Goal: Task Accomplishment & Management: Use online tool/utility

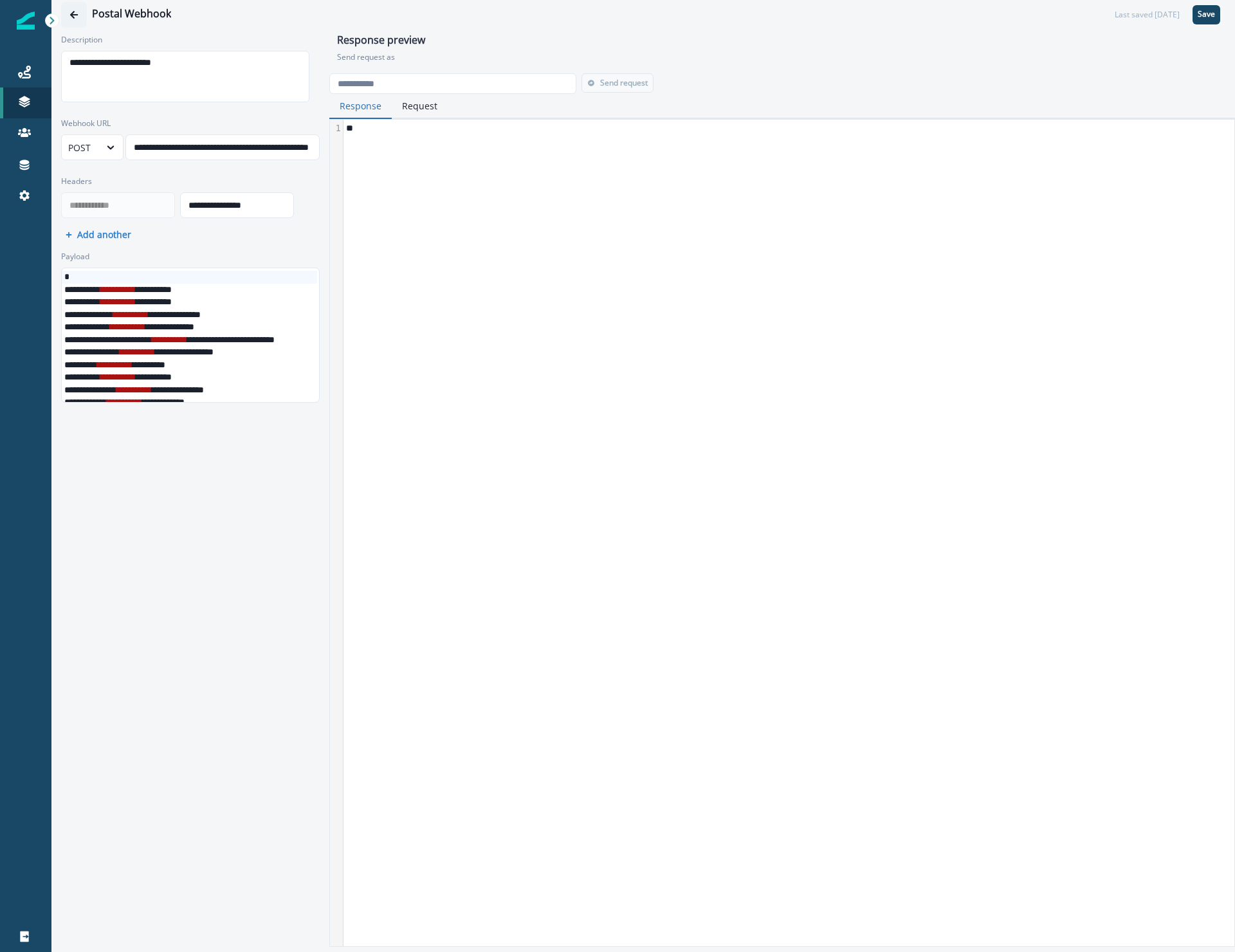
click at [76, 13] on icon "Go back" at bounding box center [73, 14] width 9 height 9
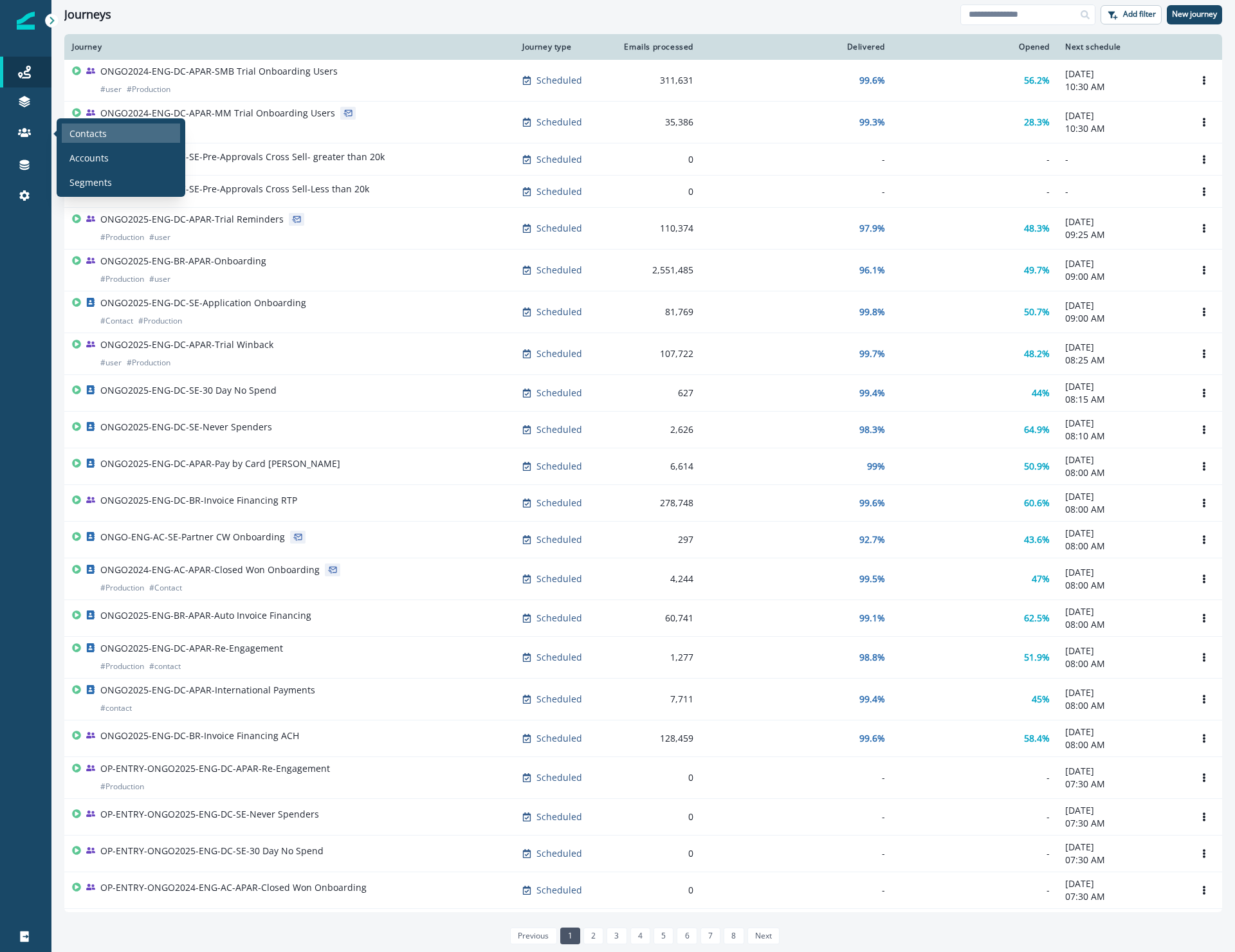
click at [125, 140] on div "Contacts" at bounding box center [121, 133] width 118 height 19
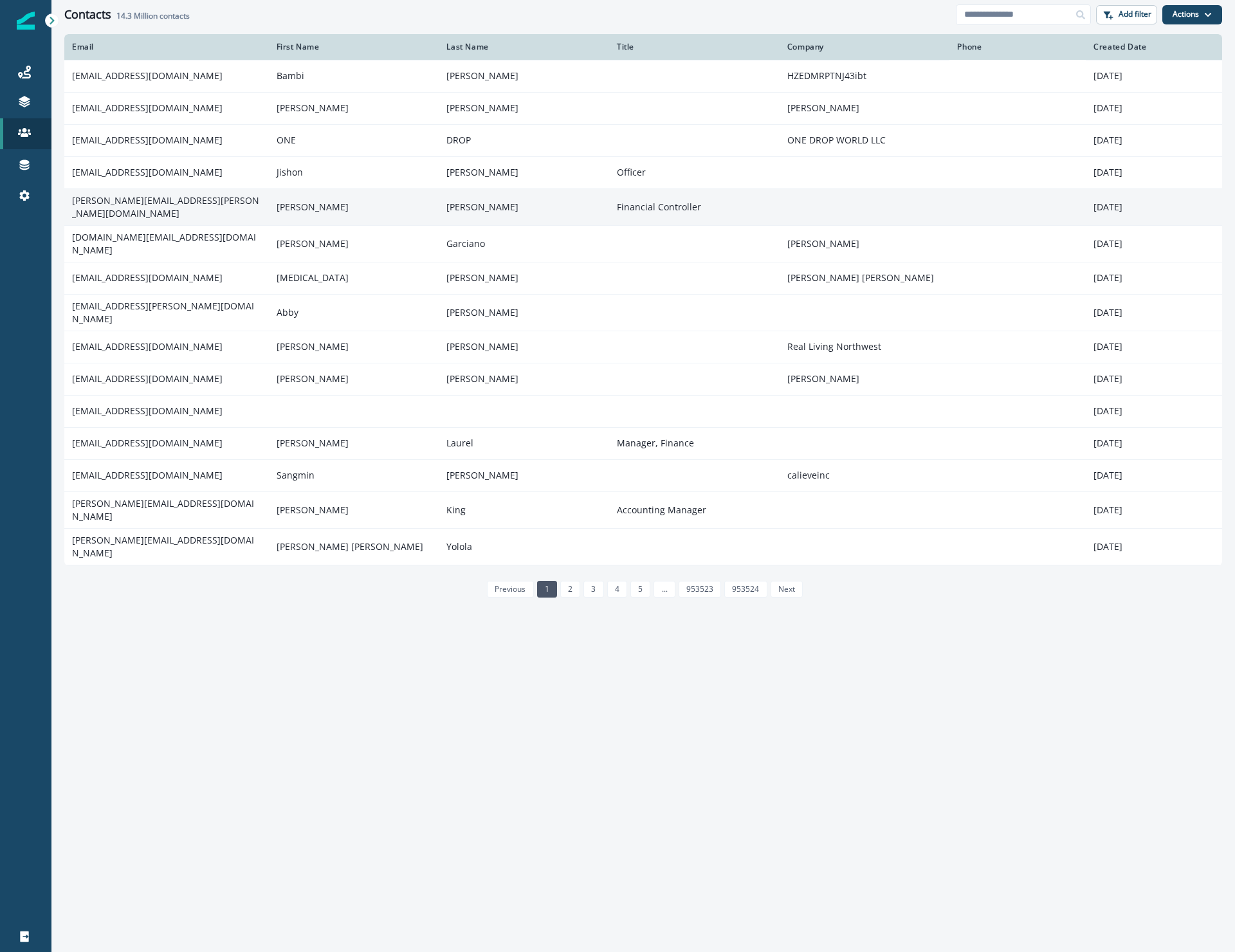
click at [159, 207] on td "brian.sommers@nowcfo.com" at bounding box center [167, 206] width 205 height 36
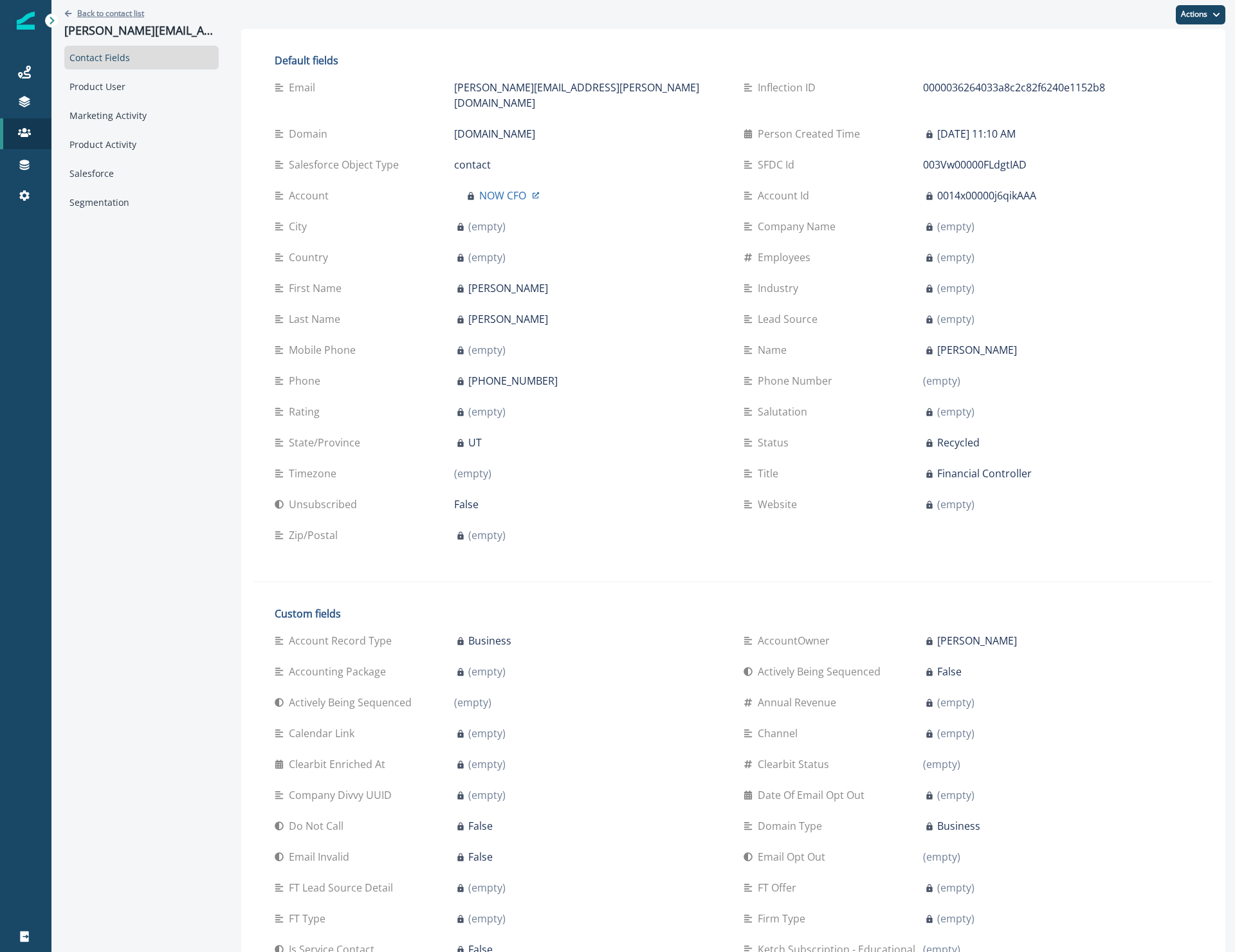
click at [71, 8] on button "Back to contact list" at bounding box center [104, 13] width 80 height 11
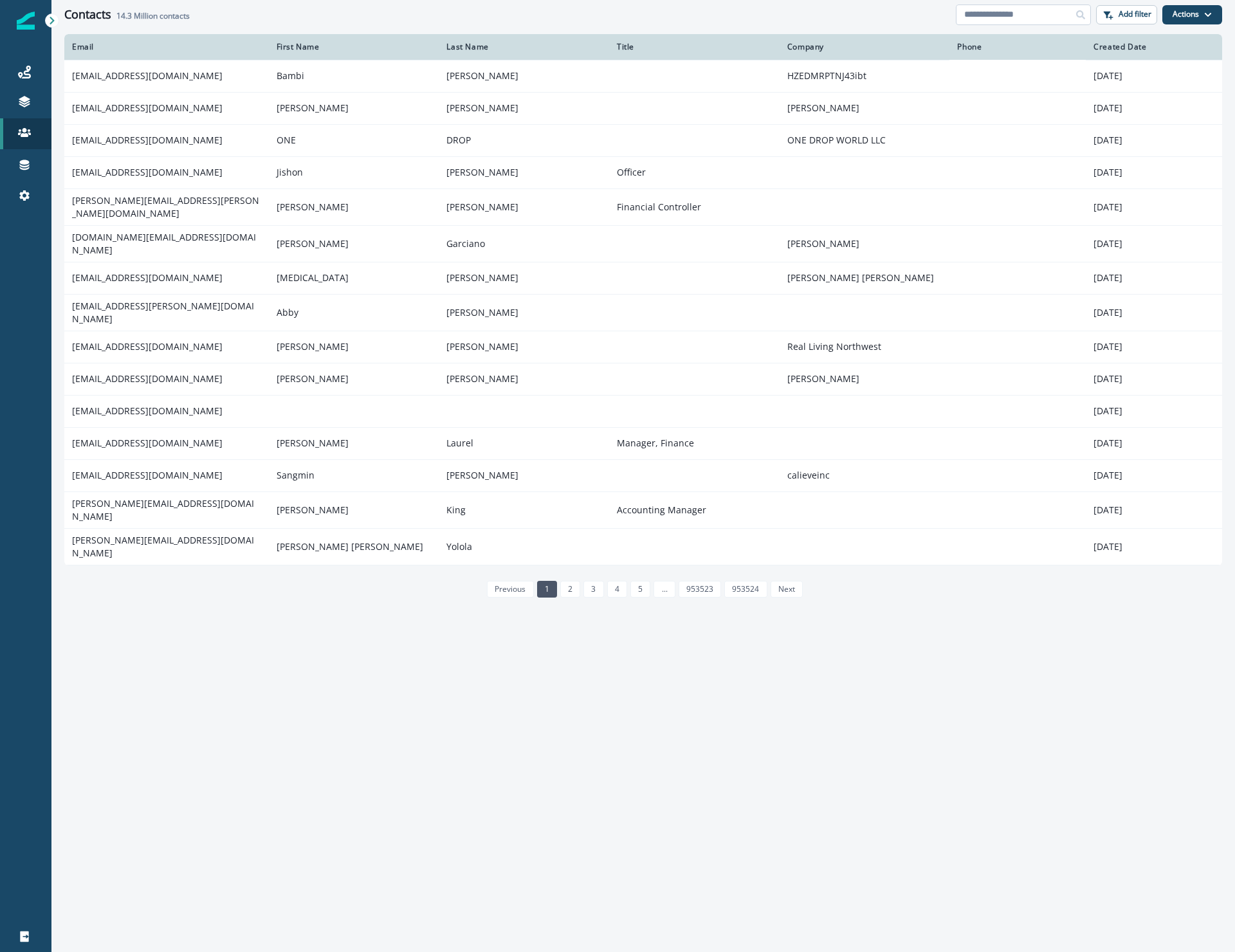
click at [996, 10] on input at bounding box center [1023, 15] width 135 height 21
type input "**********"
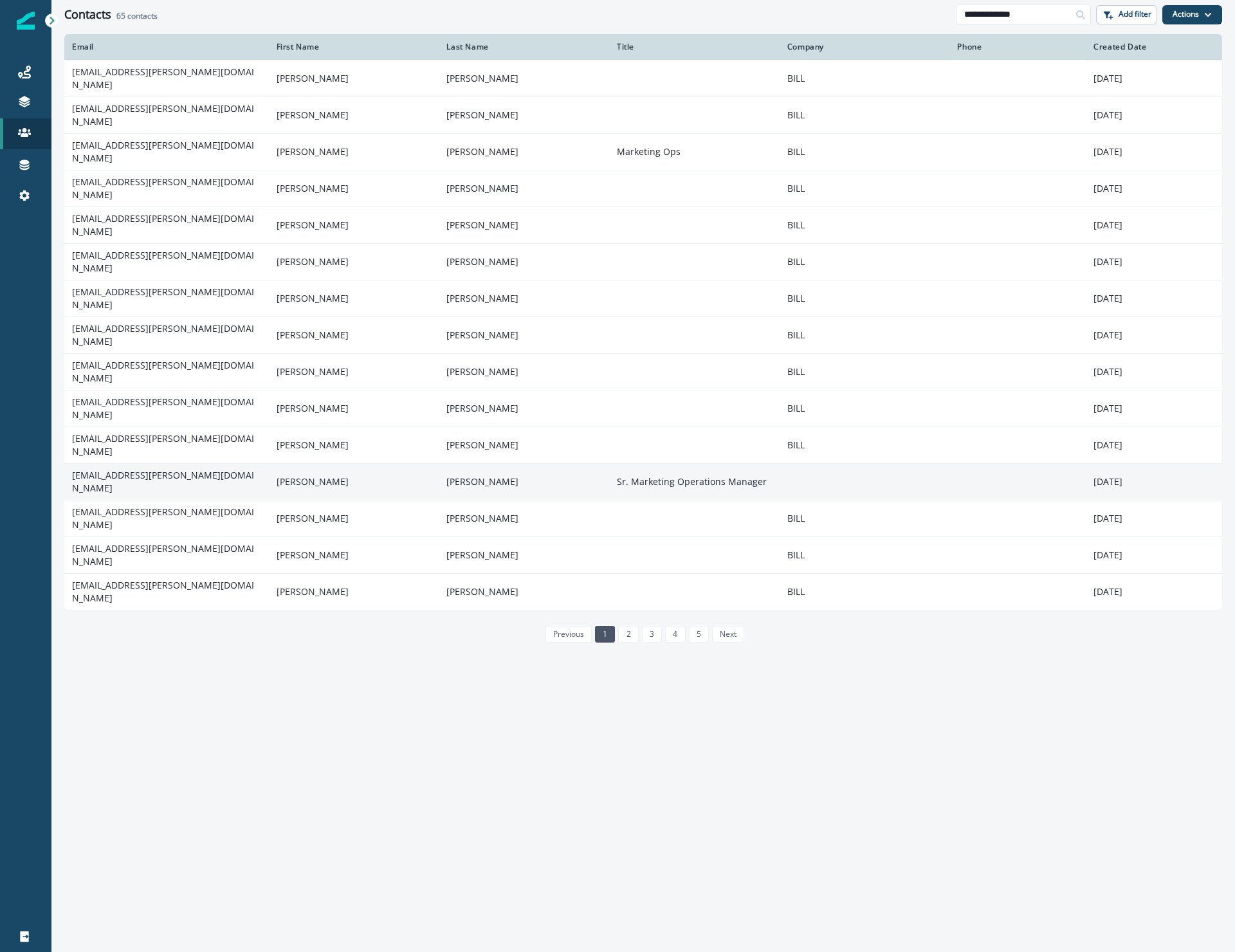
click at [163, 463] on td "matt.dalrymple@hq.bill.com" at bounding box center [167, 481] width 205 height 36
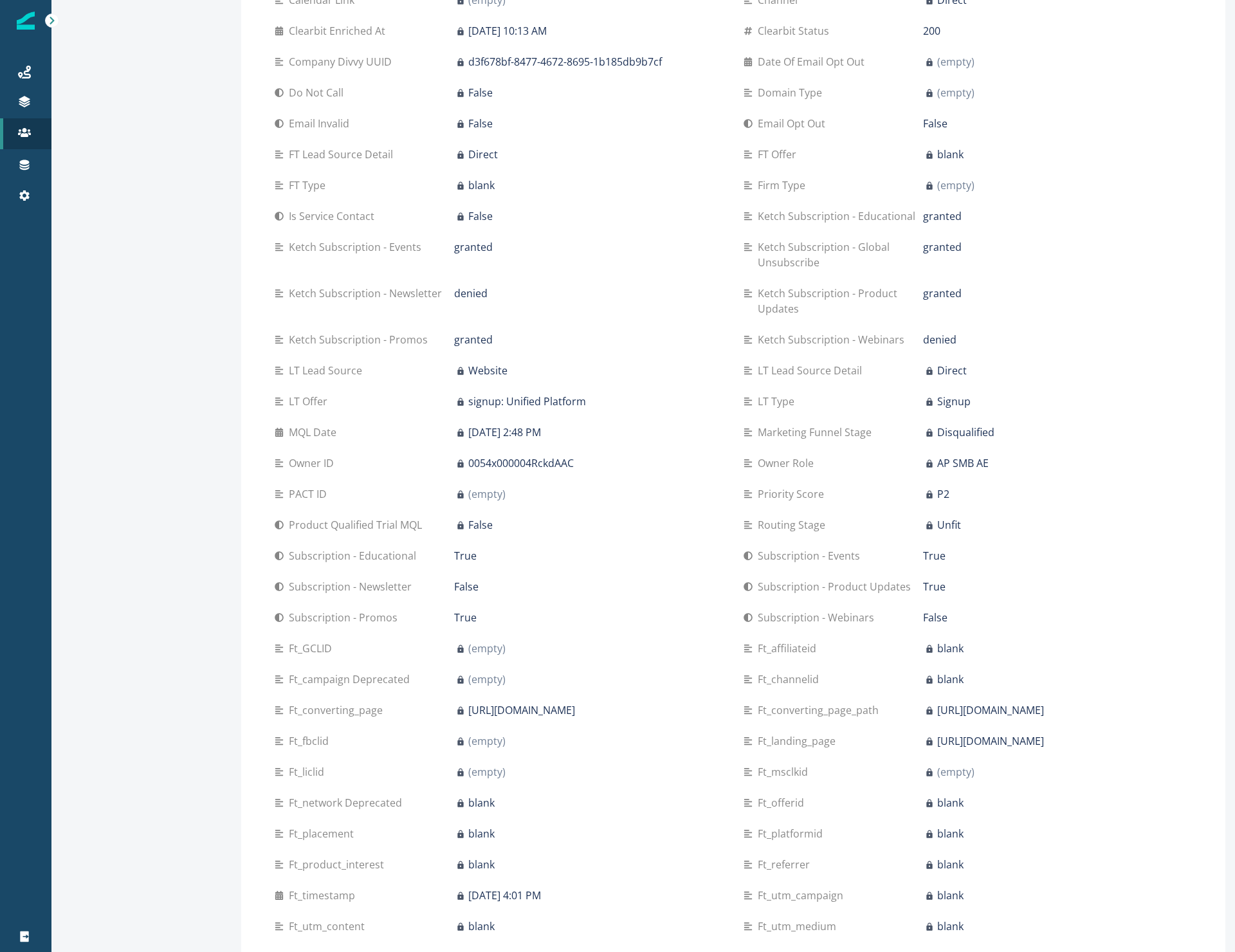
scroll to position [711, 0]
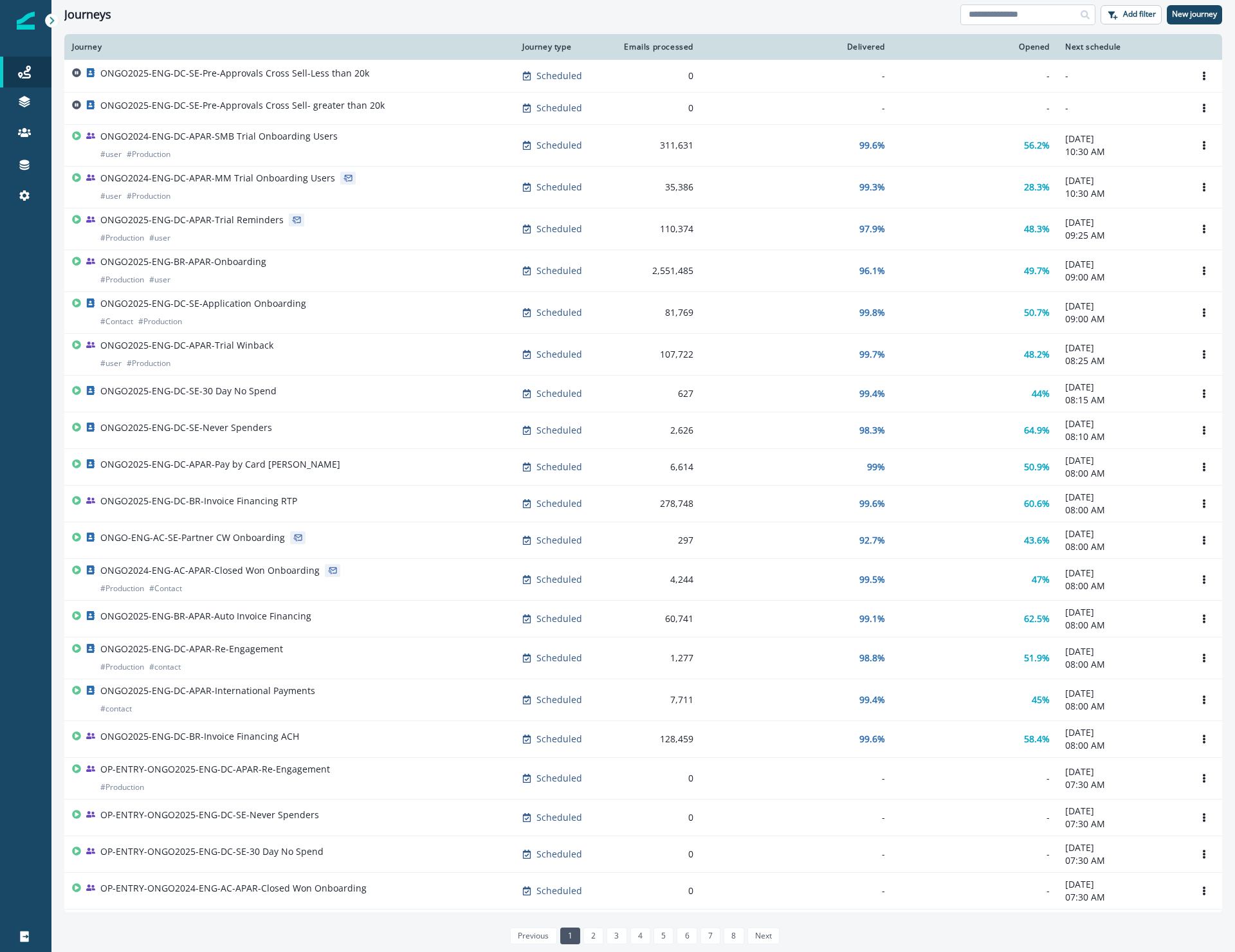
click at [978, 14] on input at bounding box center [1028, 15] width 135 height 21
type input "*****"
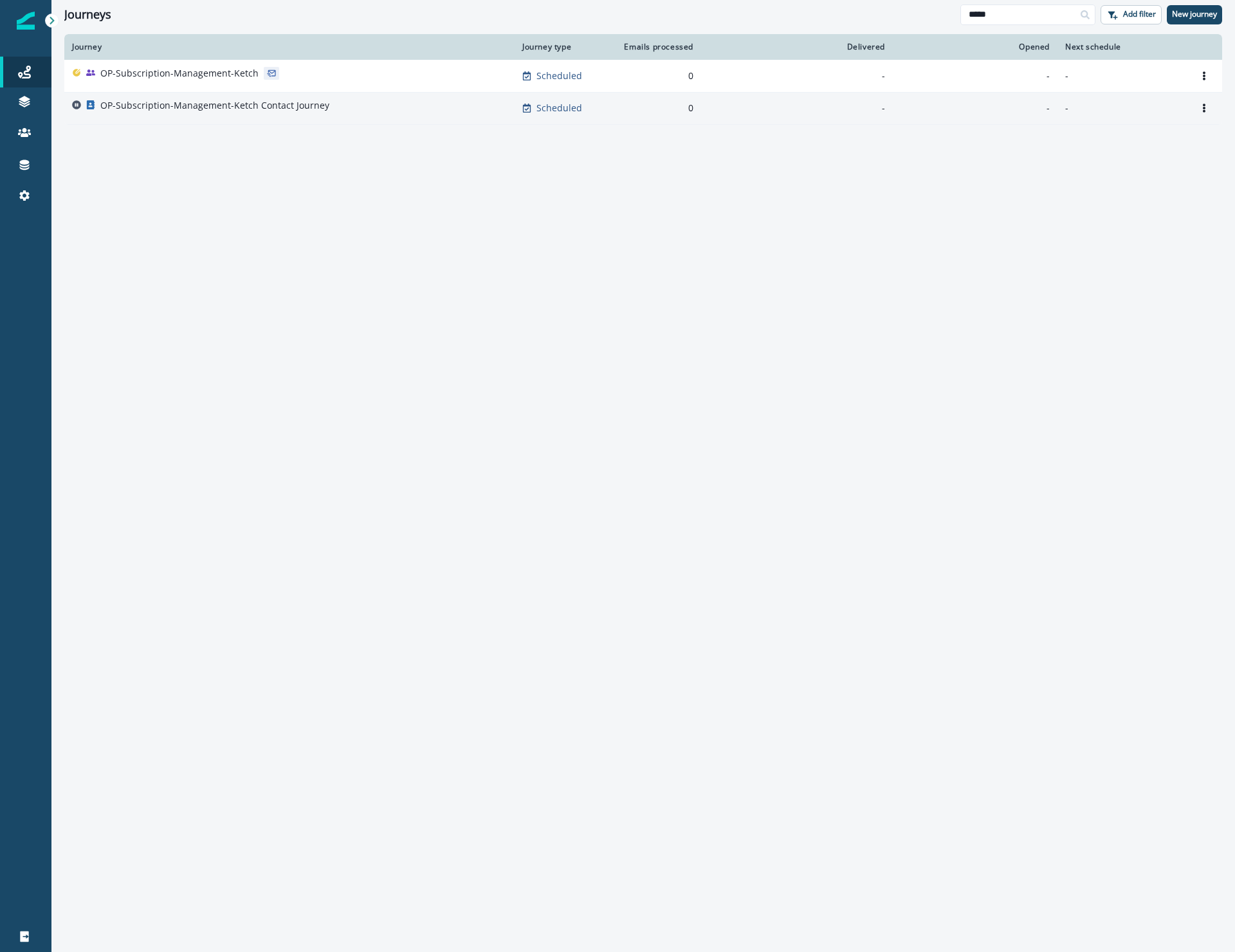
click at [166, 106] on p "OP-Subscription-Management-Ketch Contact Journey" at bounding box center [214, 105] width 229 height 13
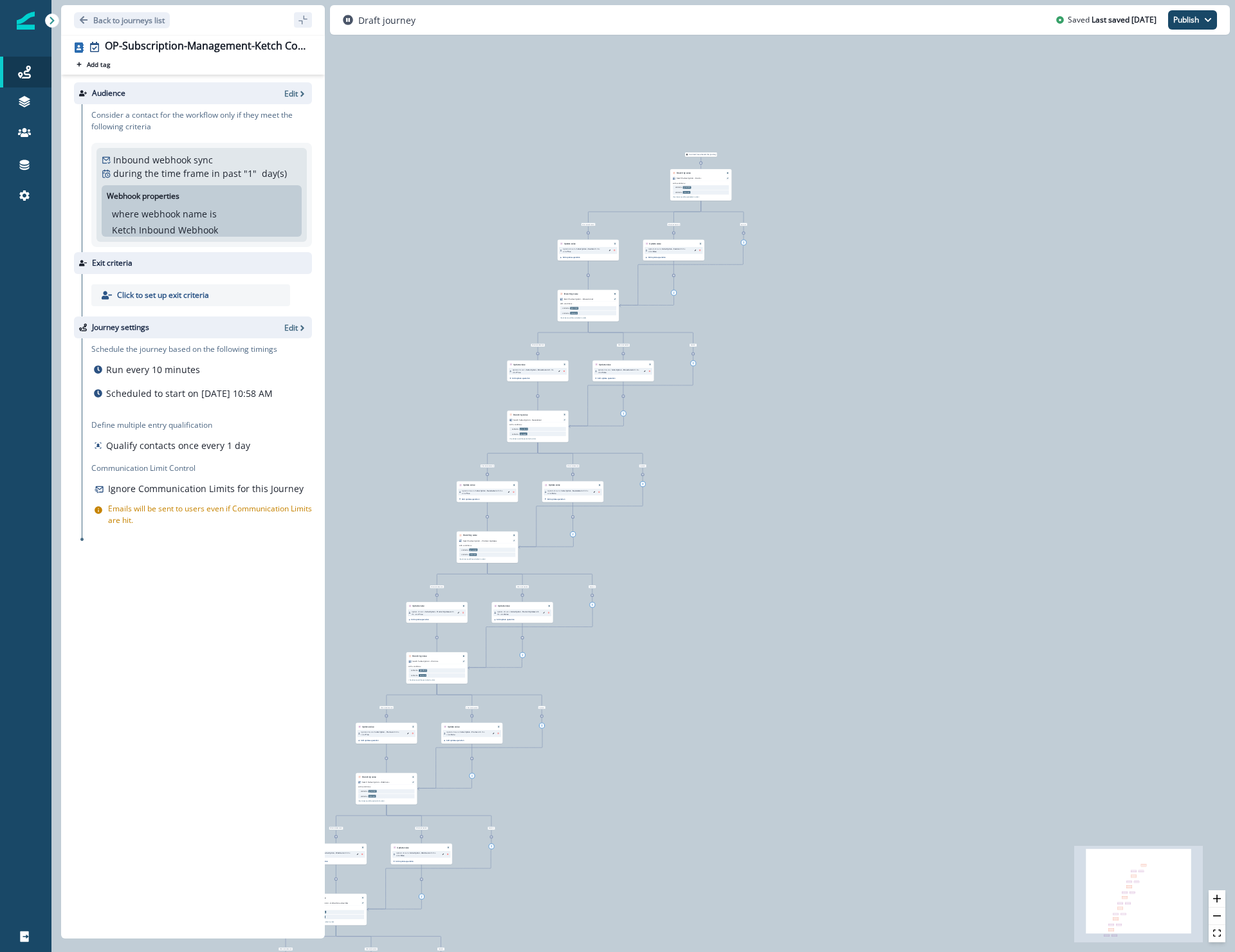
click at [795, 173] on div "0 contact has entered the journey Branch by value Ketch Subscription - Events w…" at bounding box center [643, 476] width 1183 height 952
click at [1218, 896] on icon "zoom in" at bounding box center [1216, 898] width 8 height 8
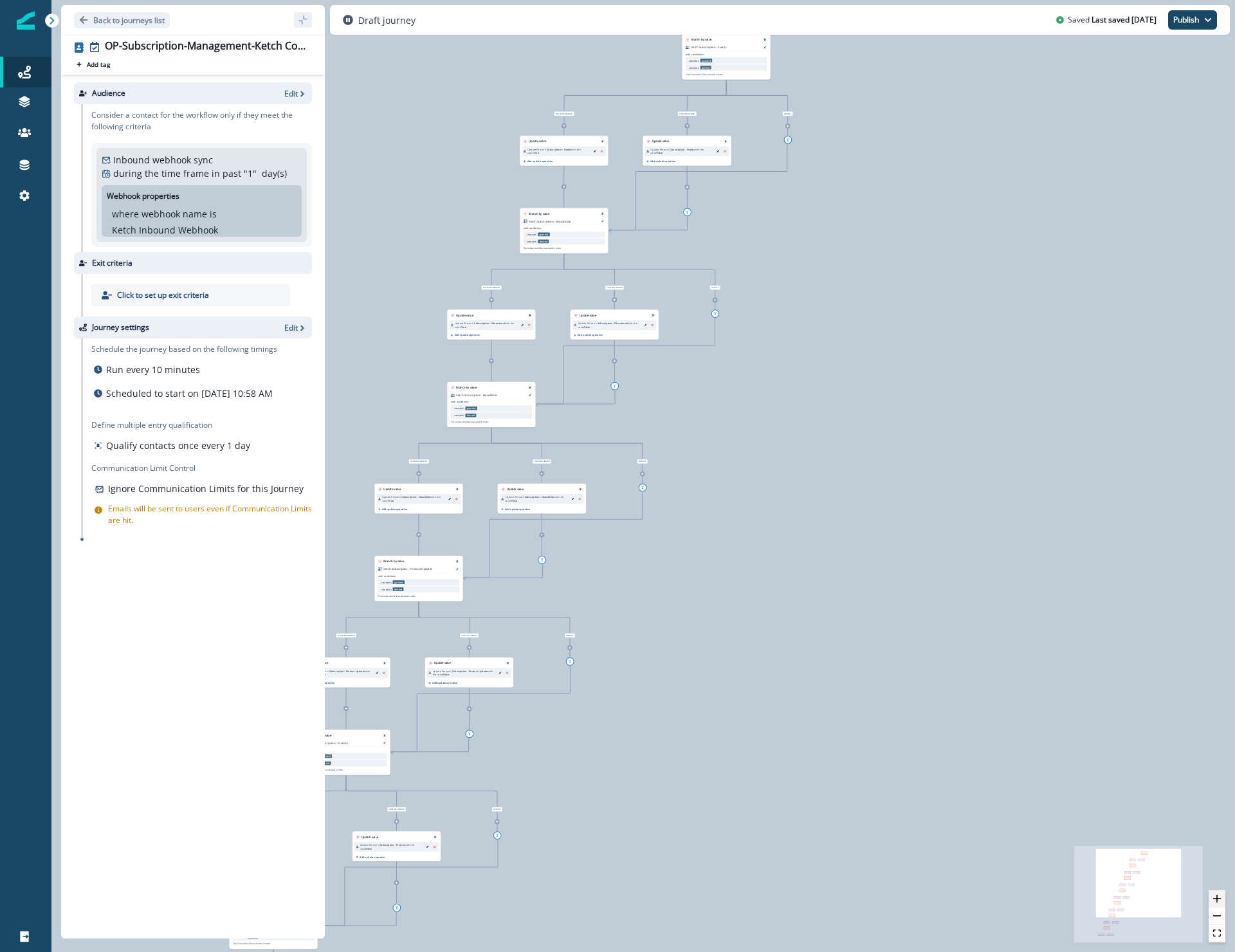
click at [1218, 896] on icon "zoom in" at bounding box center [1216, 898] width 8 height 8
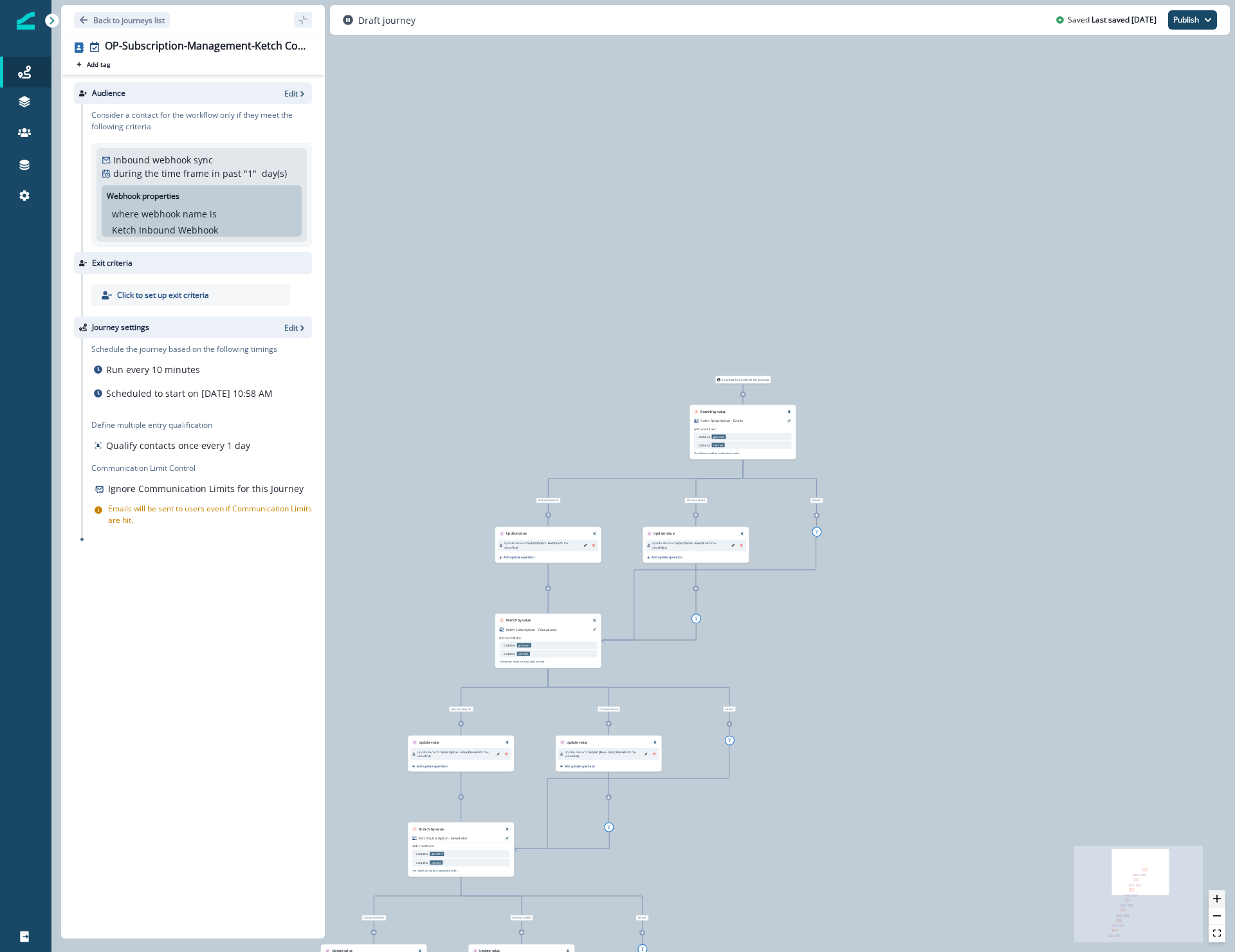
click at [1216, 898] on icon "zoom in" at bounding box center [1216, 898] width 8 height 8
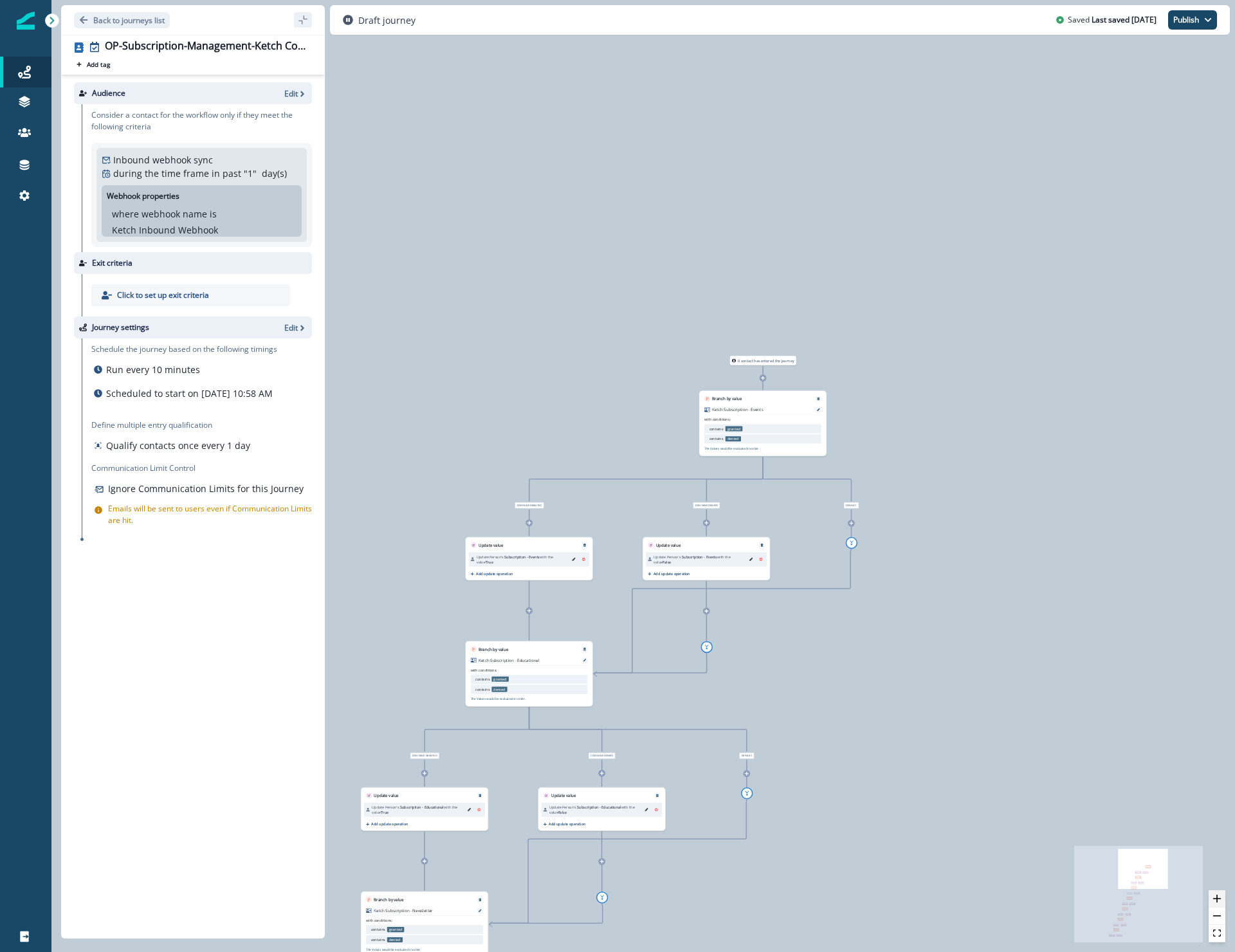
click at [1216, 898] on icon "zoom in" at bounding box center [1216, 898] width 8 height 8
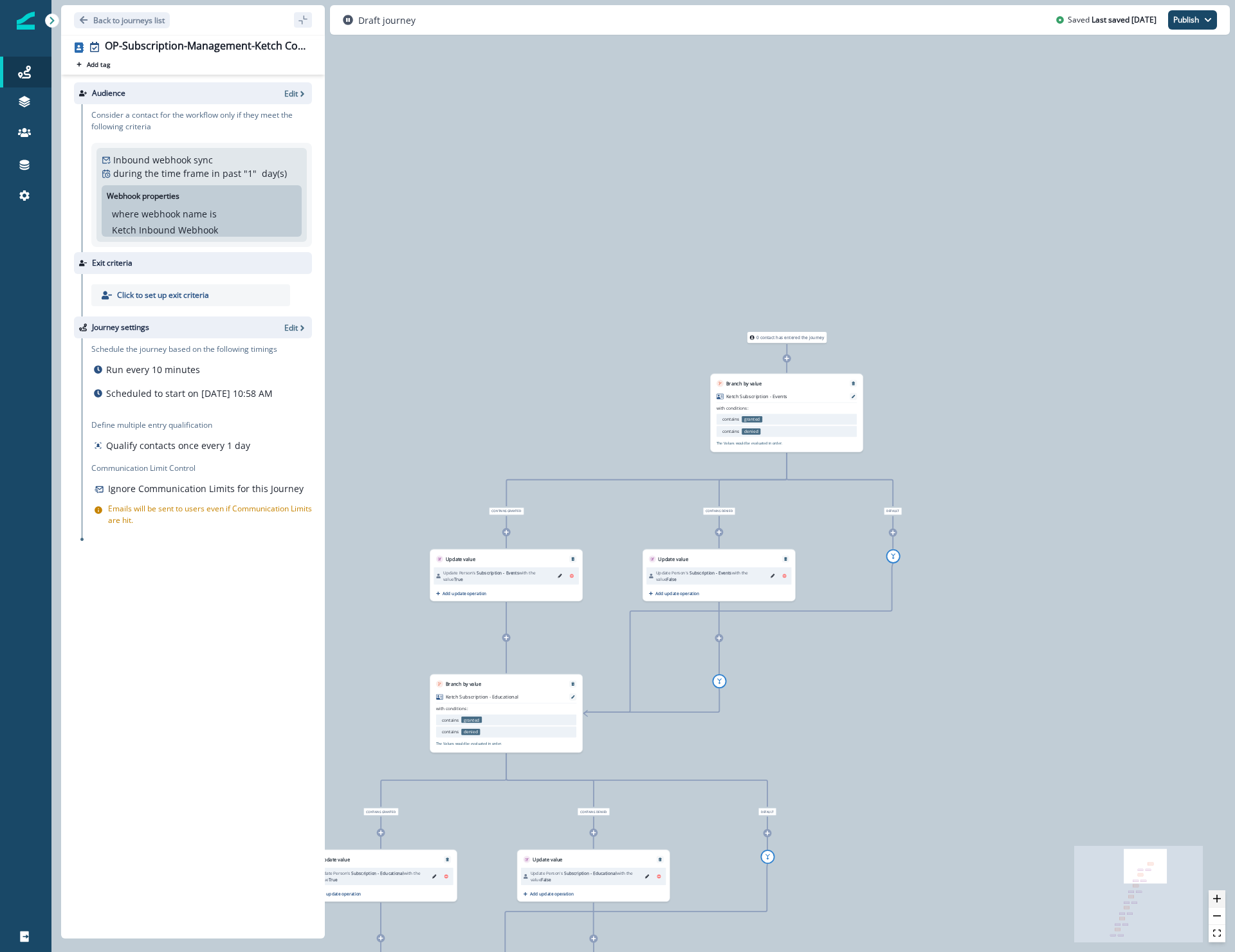
click at [1216, 898] on icon "zoom in" at bounding box center [1216, 898] width 8 height 8
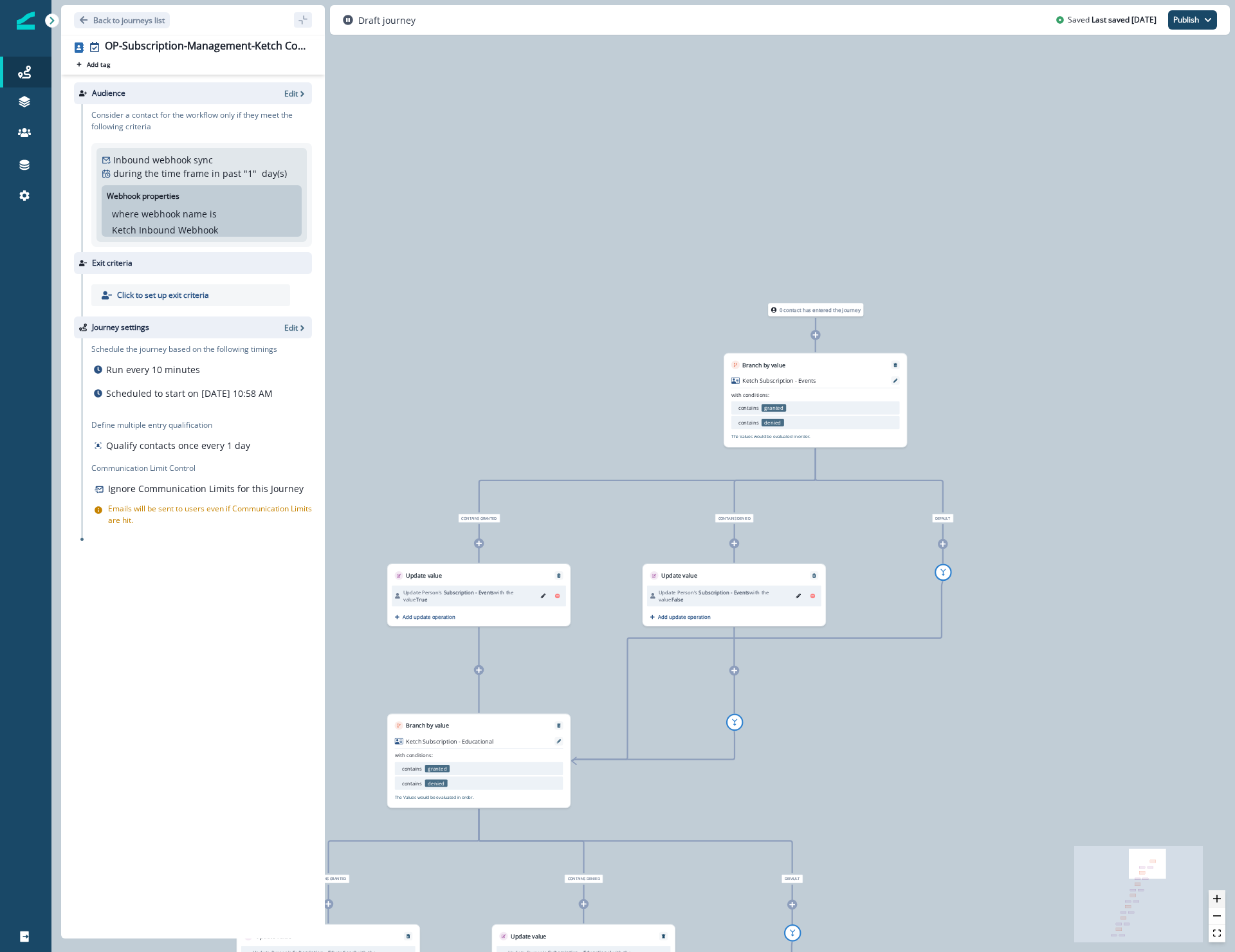
click at [1216, 898] on icon "zoom in" at bounding box center [1216, 898] width 8 height 8
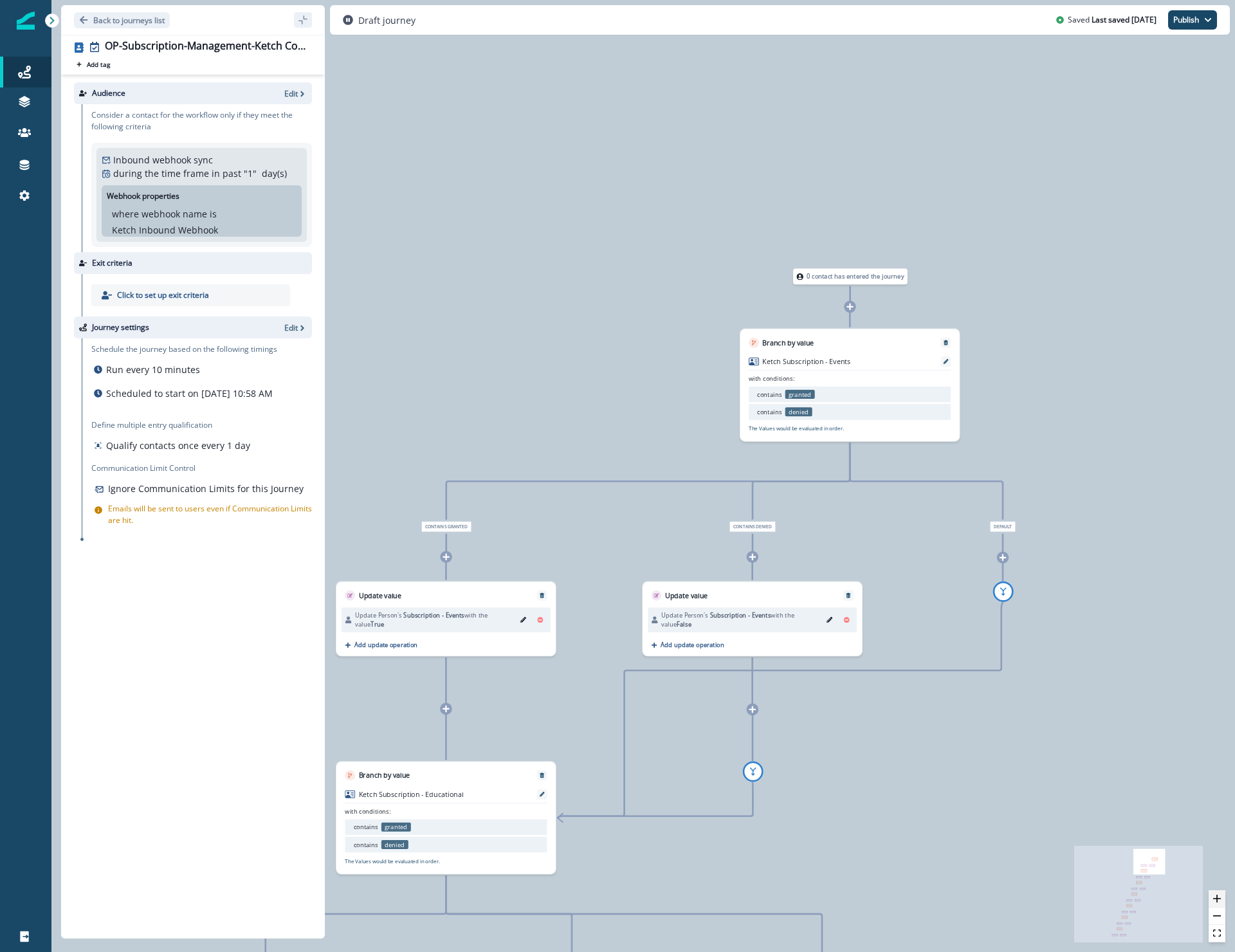
click at [1216, 898] on icon "zoom in" at bounding box center [1216, 898] width 8 height 8
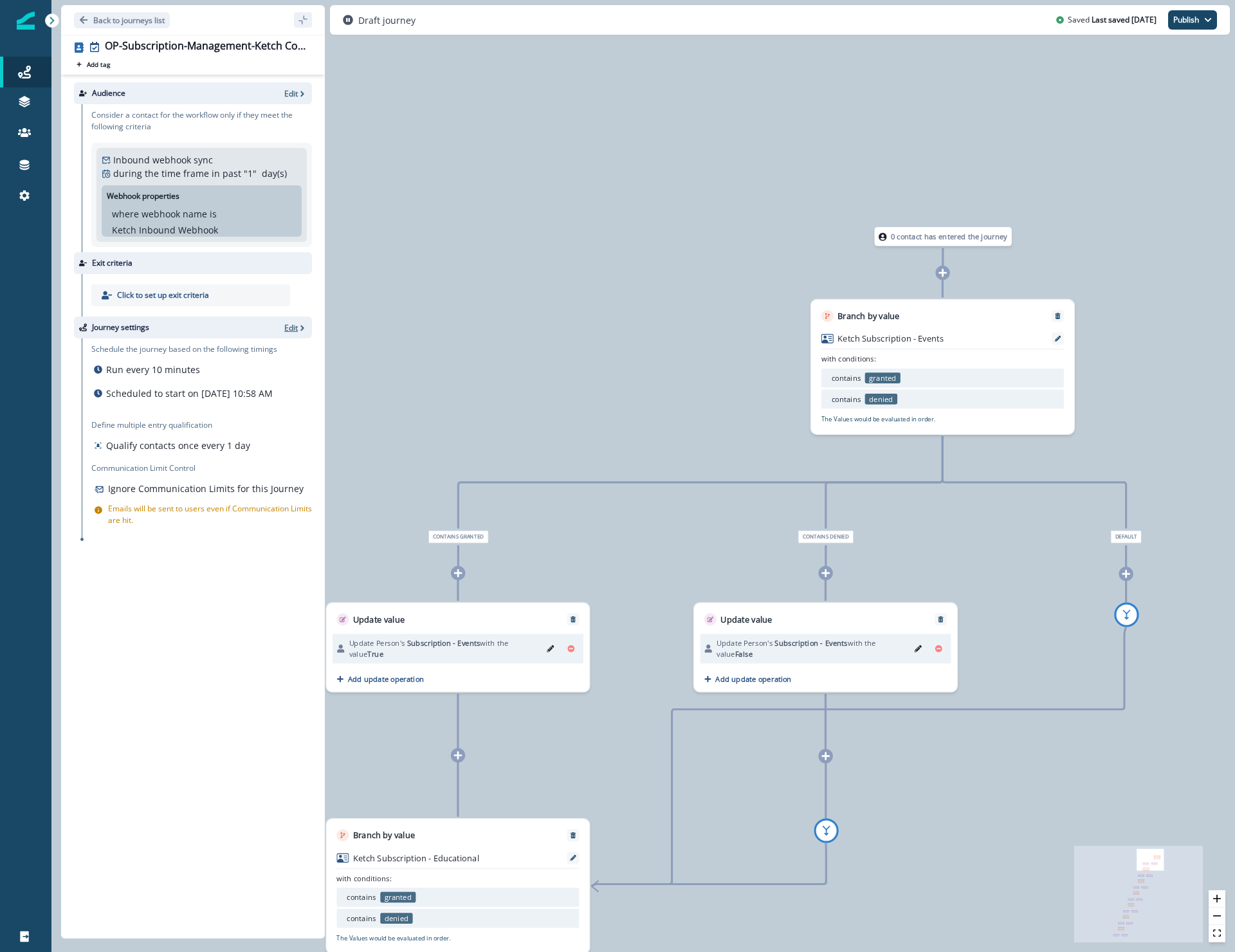
click at [286, 328] on p "Edit" at bounding box center [291, 328] width 14 height 11
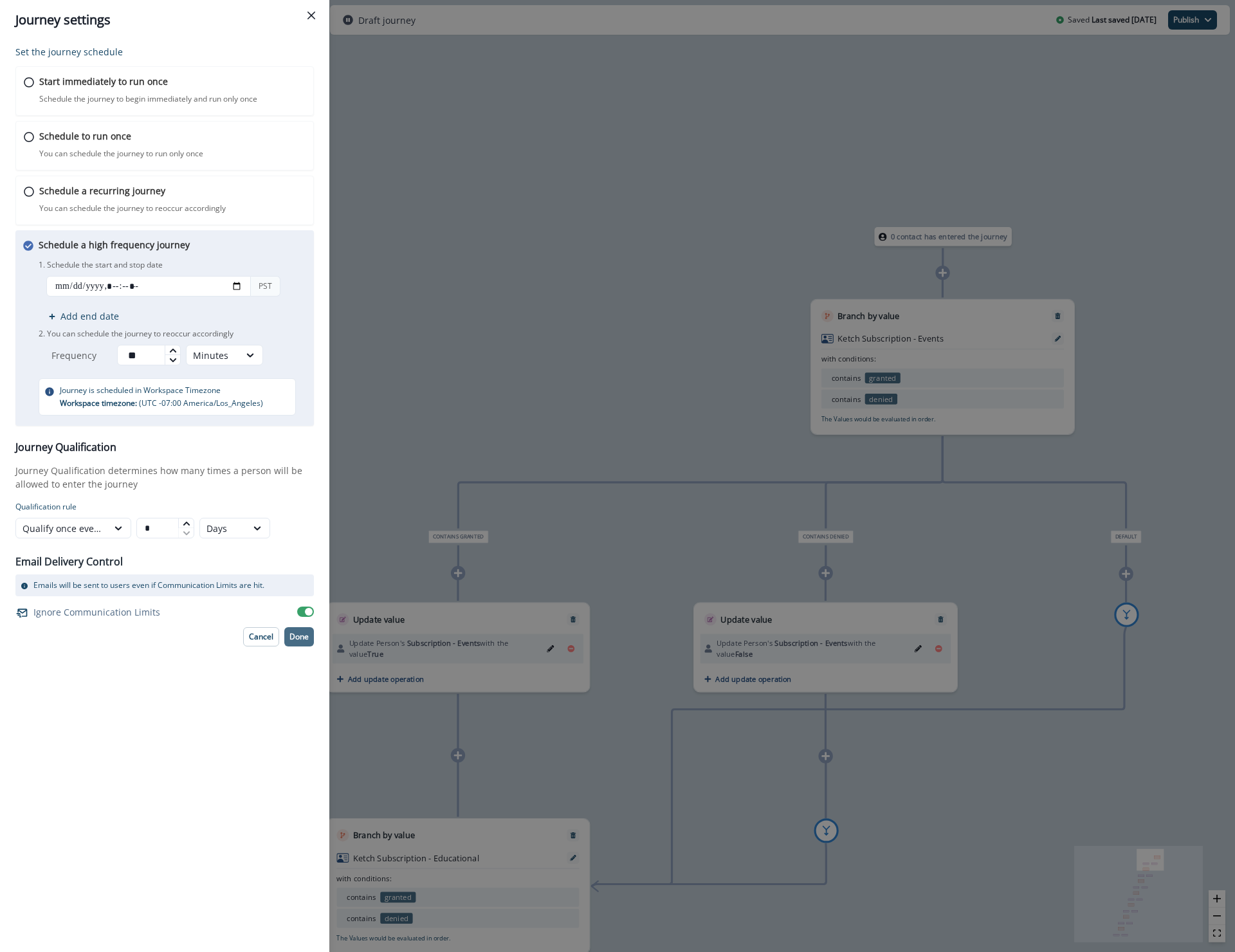
click at [302, 632] on p "Done" at bounding box center [299, 636] width 19 height 9
click at [303, 636] on p "Done" at bounding box center [299, 636] width 19 height 9
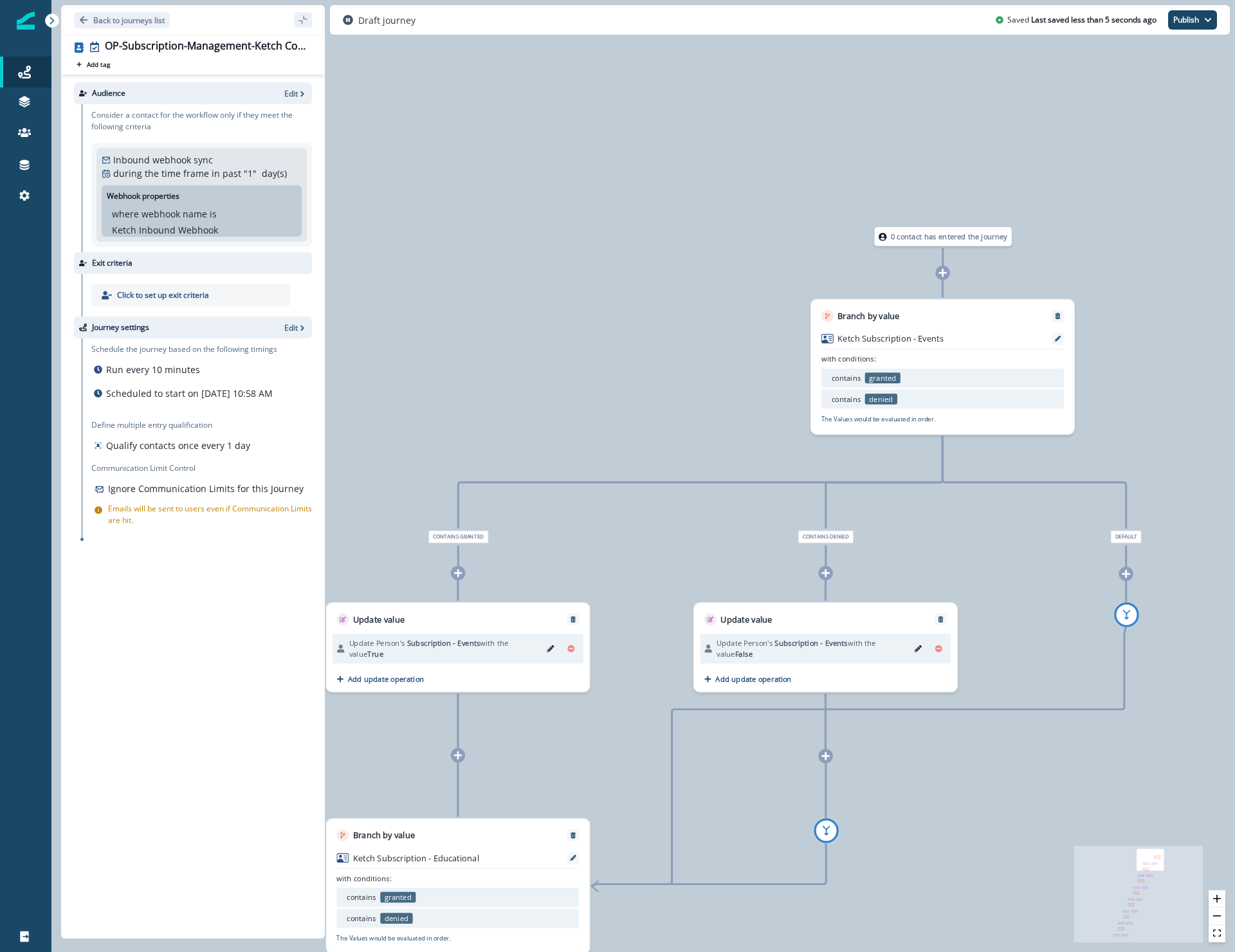
click at [252, 158] on div "Inbound webhook sync during the time frame in past " 1 " day(s) Webhook propert…" at bounding box center [201, 195] width 200 height 84
click at [244, 174] on p "" 1 "" at bounding box center [250, 173] width 13 height 14
click at [288, 95] on p "Edit" at bounding box center [291, 93] width 14 height 11
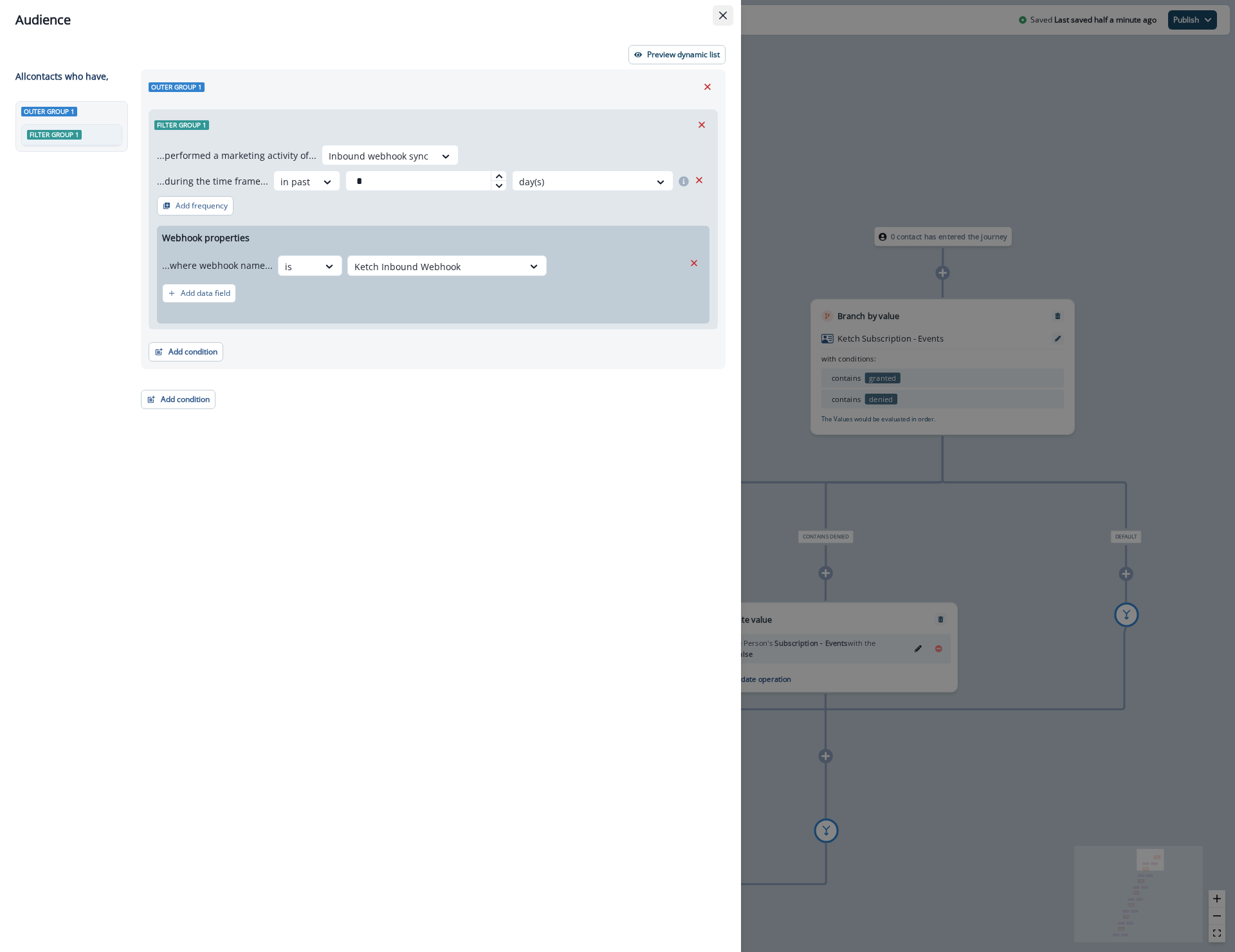
click at [714, 15] on button "Close" at bounding box center [723, 15] width 21 height 21
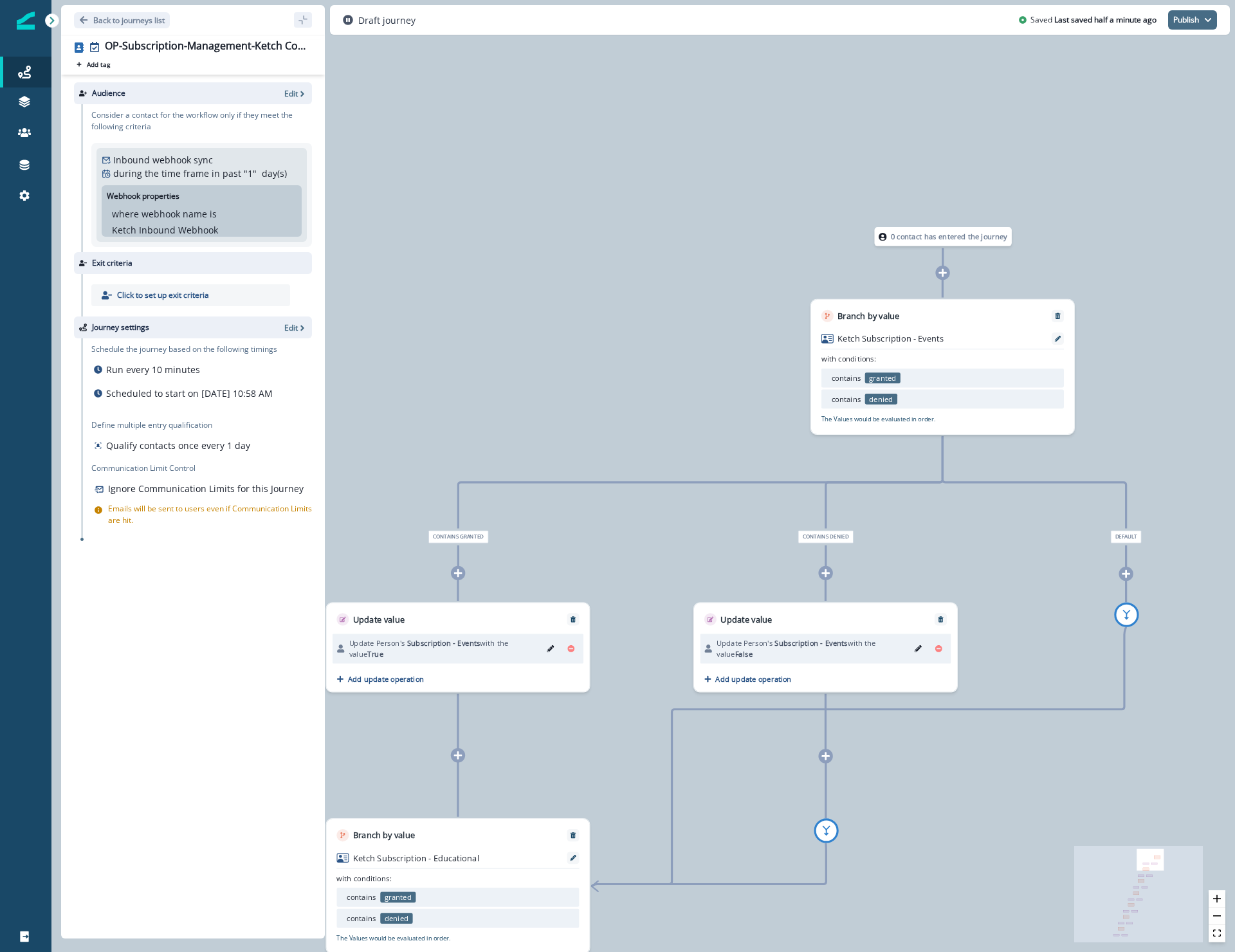
click at [1188, 21] on button "Publish" at bounding box center [1192, 20] width 49 height 19
click at [1170, 56] on button "as active journey" at bounding box center [1145, 52] width 143 height 23
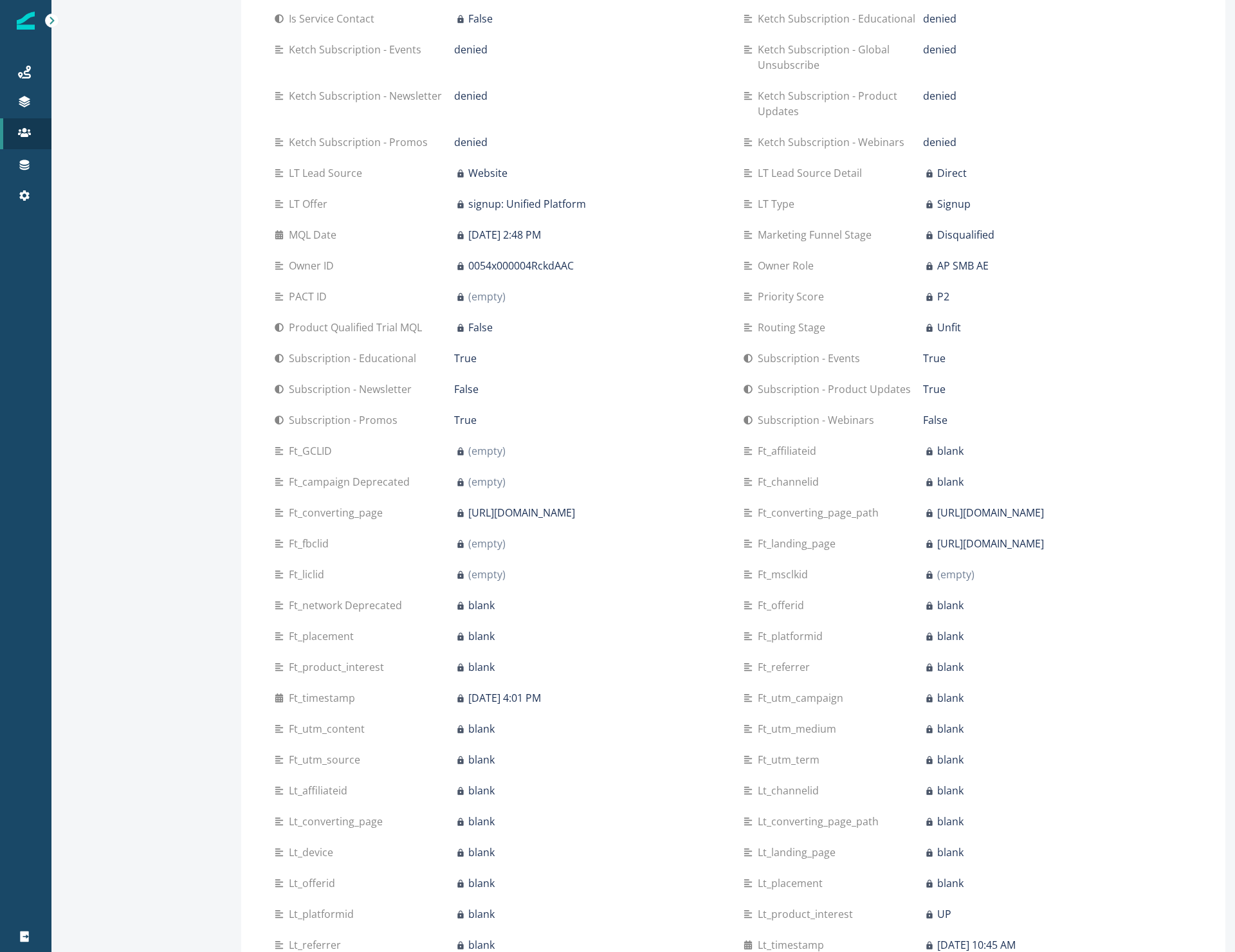
scroll to position [907, 0]
